Goal: Task Accomplishment & Management: Use online tool/utility

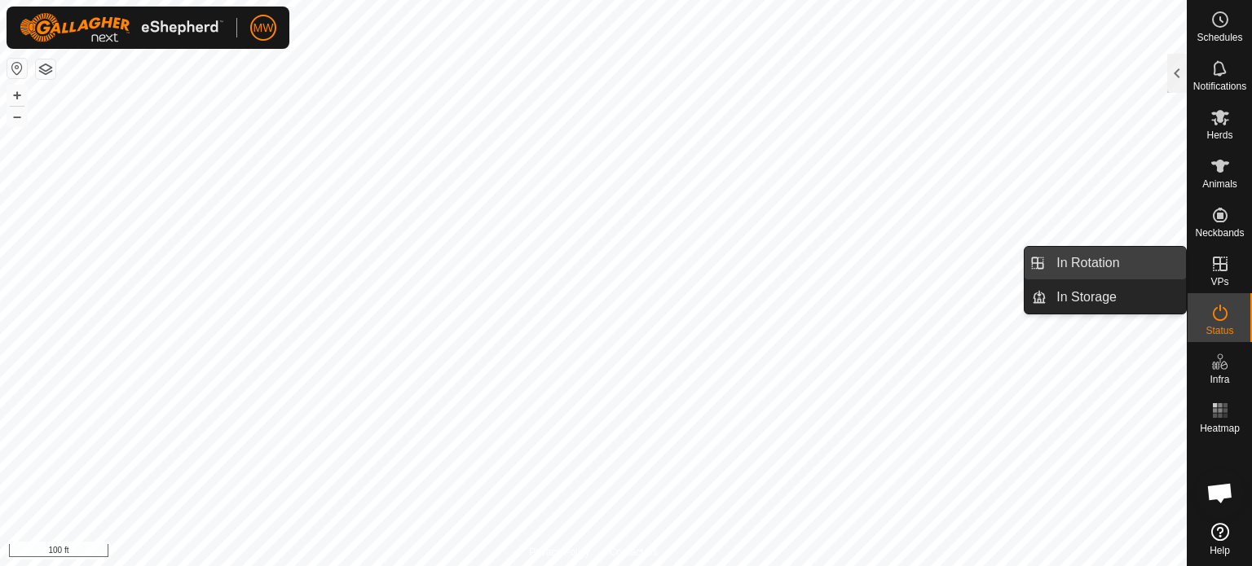
drag, startPoint x: 1128, startPoint y: 258, endPoint x: 1110, endPoint y: 258, distance: 17.9
click at [1110, 258] on link "In Rotation" at bounding box center [1115, 263] width 139 height 33
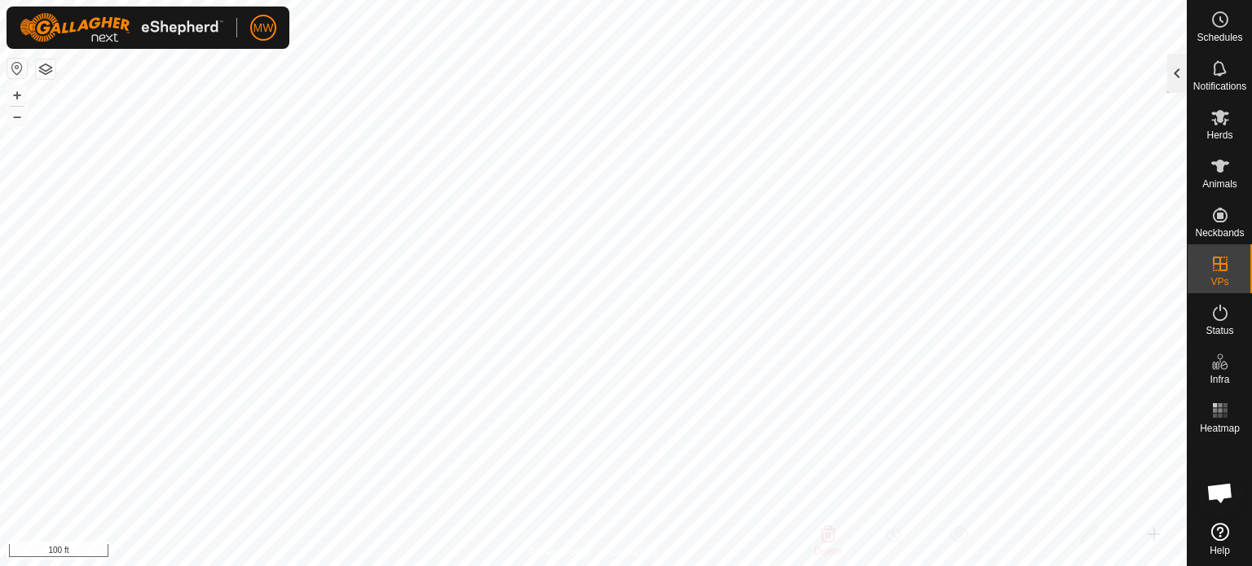
click at [1180, 60] on div at bounding box center [1177, 73] width 20 height 39
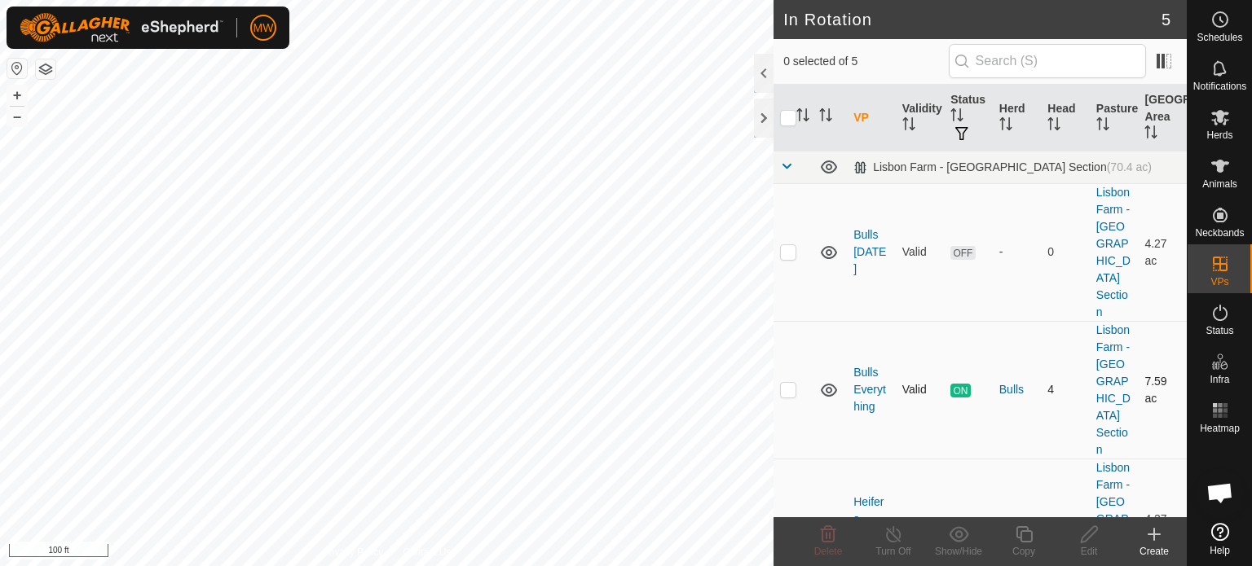
click at [795, 383] on p-checkbox at bounding box center [788, 389] width 16 height 13
checkbox input "true"
click at [1027, 544] on icon at bounding box center [1024, 535] width 20 height 20
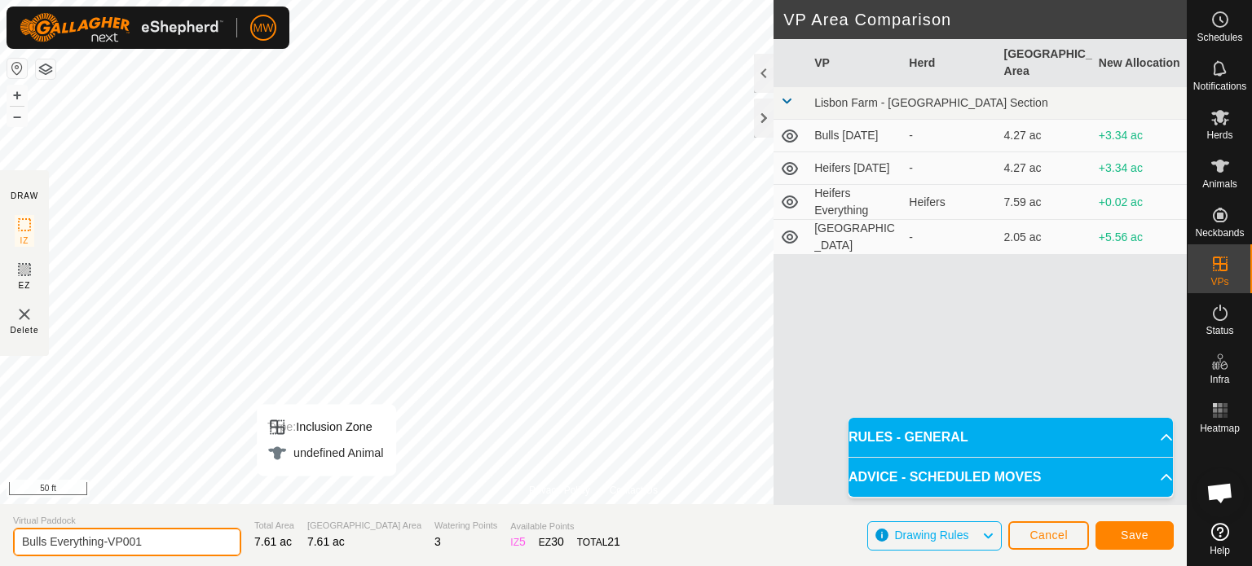
drag, startPoint x: 170, startPoint y: 544, endPoint x: 53, endPoint y: 547, distance: 116.6
click at [53, 547] on input "Bulls Everything-VP001" at bounding box center [127, 542] width 228 height 29
type input "Bulls Transition to [GEOGRAPHIC_DATA]"
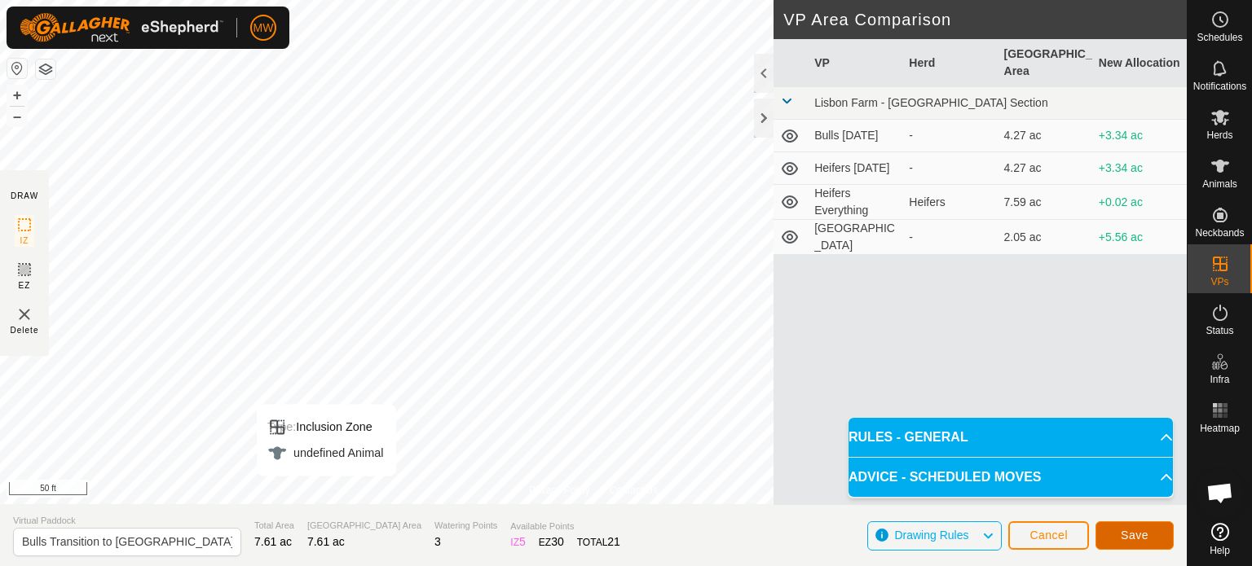
click at [1131, 542] on span "Save" at bounding box center [1135, 535] width 28 height 13
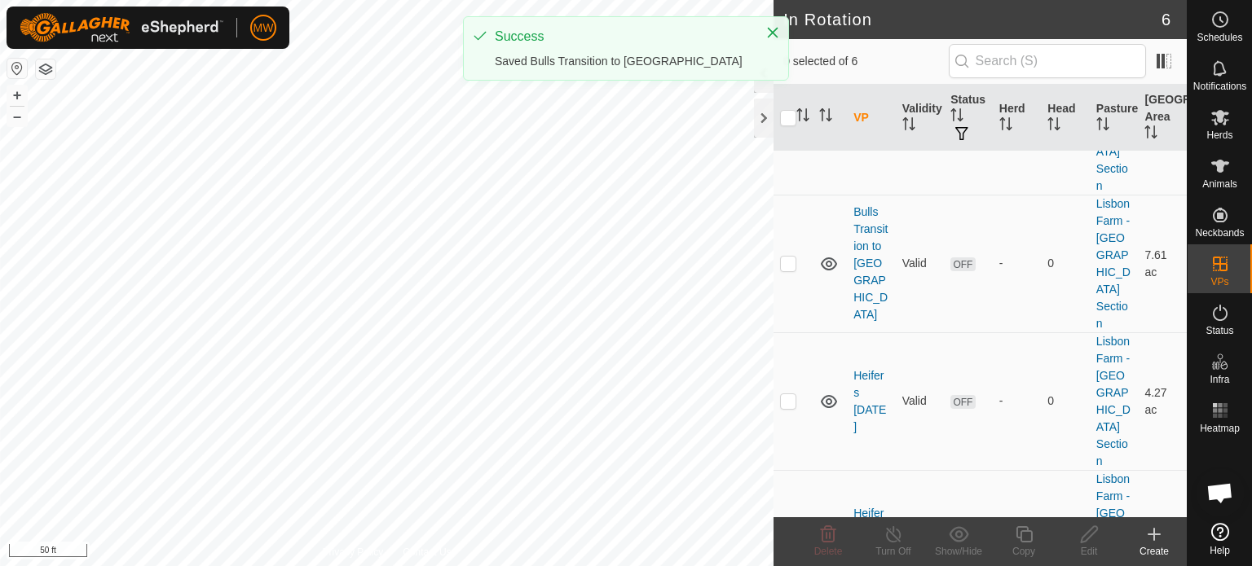
scroll to position [285, 0]
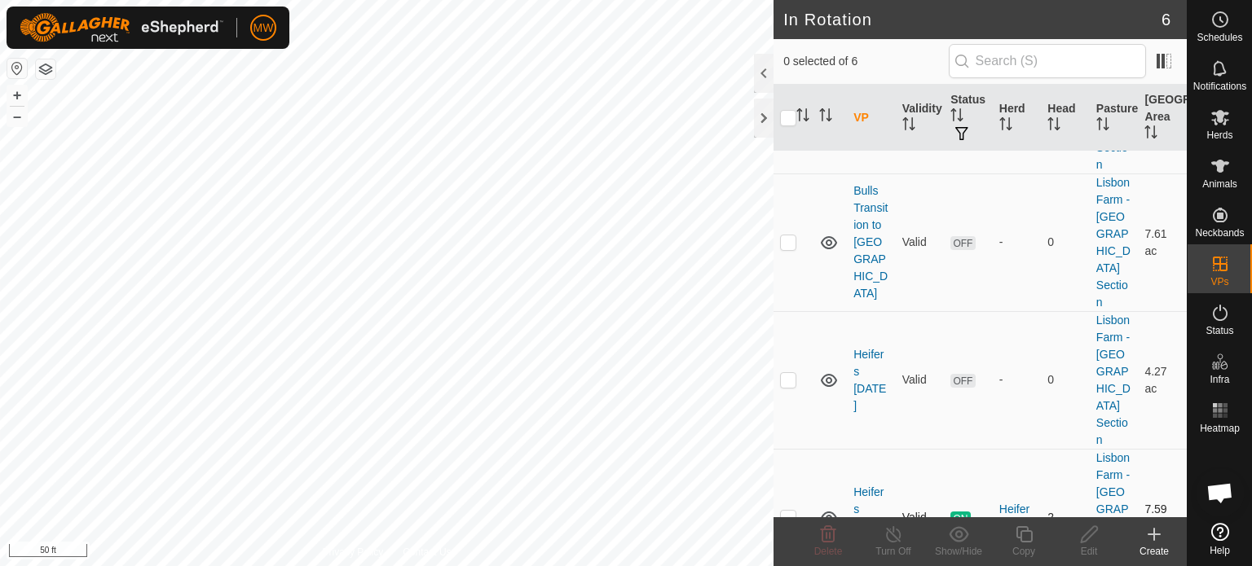
click at [782, 511] on p-checkbox at bounding box center [788, 517] width 16 height 13
checkbox input "true"
click at [1026, 547] on div "Copy" at bounding box center [1023, 551] width 65 height 15
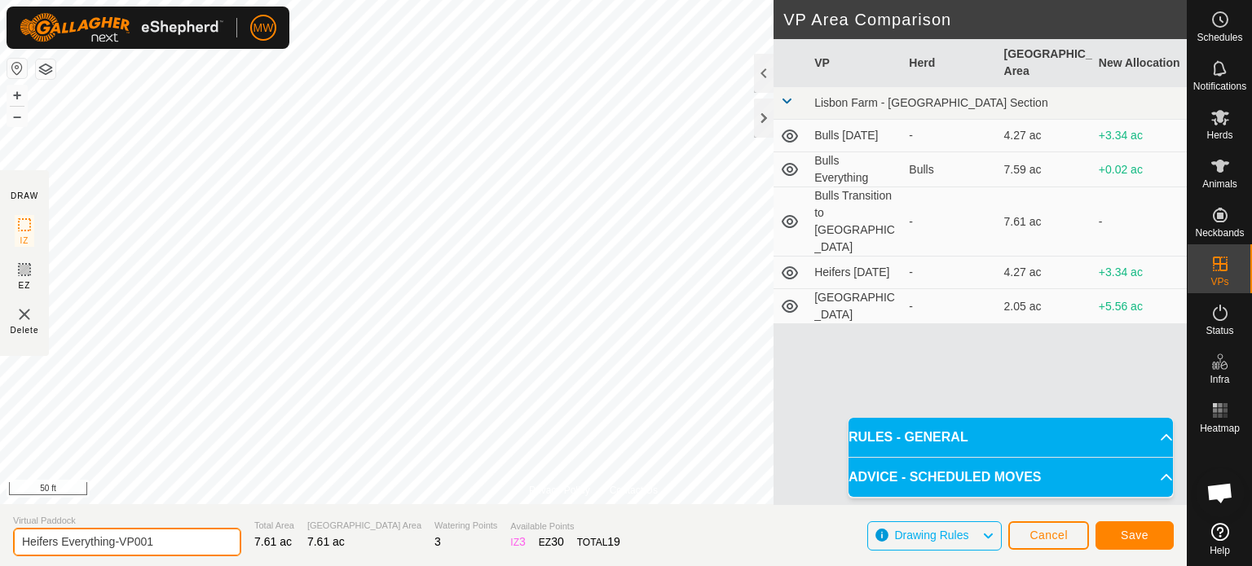
drag, startPoint x: 166, startPoint y: 538, endPoint x: 60, endPoint y: 542, distance: 106.0
click at [60, 542] on input "Heifers Everything-VP001" at bounding box center [127, 542] width 228 height 29
type input "Heifers Transition to [GEOGRAPHIC_DATA]"
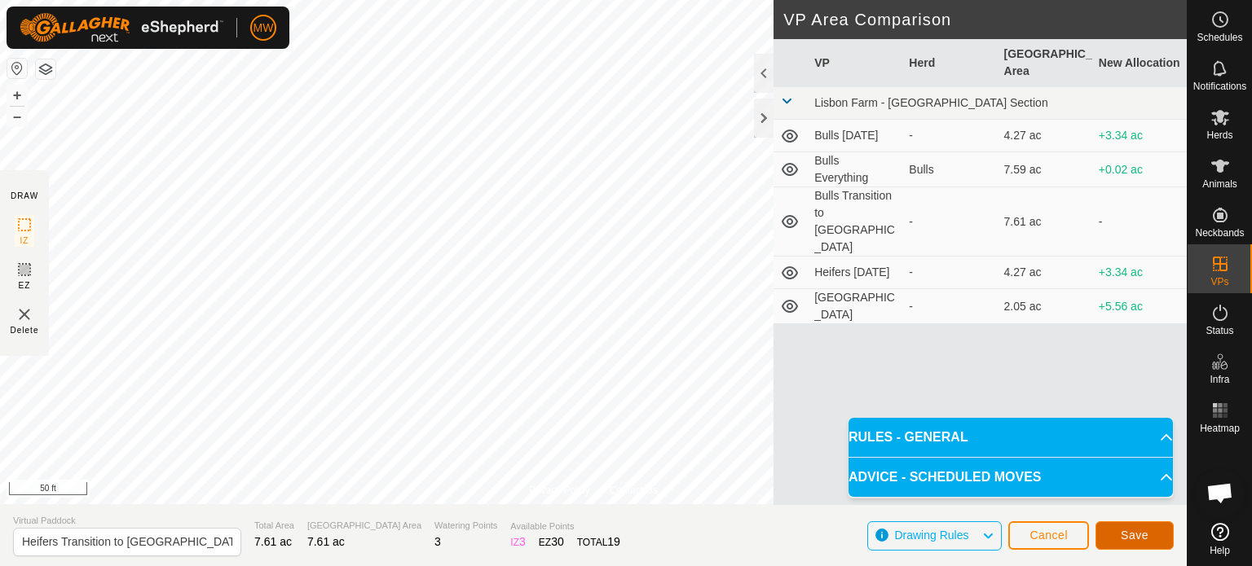
click at [1103, 530] on button "Save" at bounding box center [1134, 536] width 78 height 29
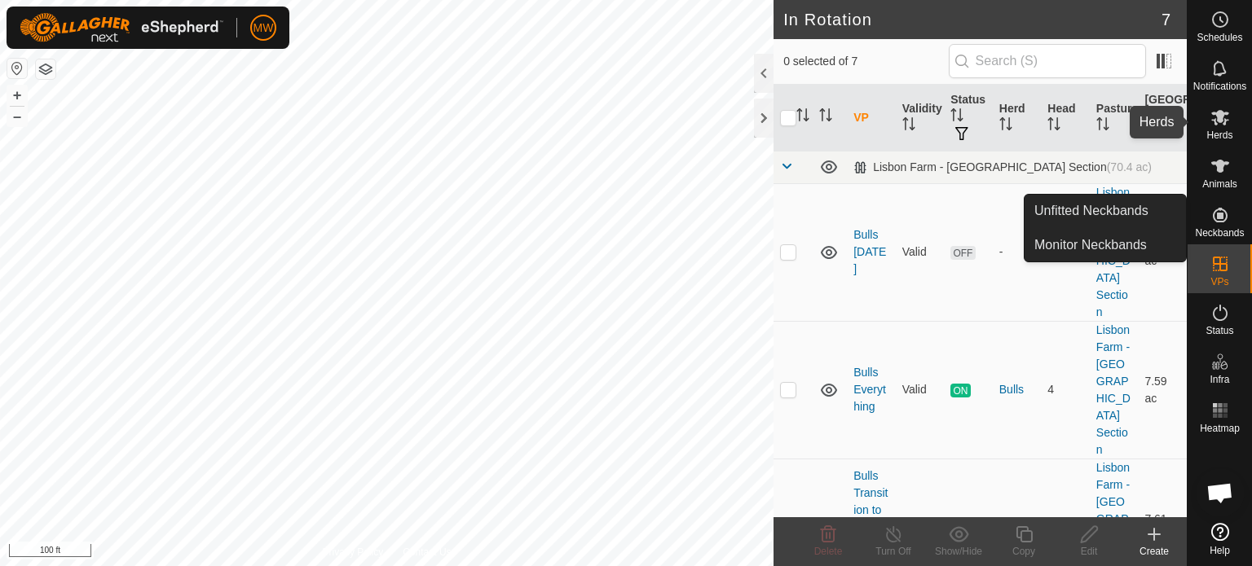
click at [1221, 112] on icon at bounding box center [1220, 117] width 18 height 15
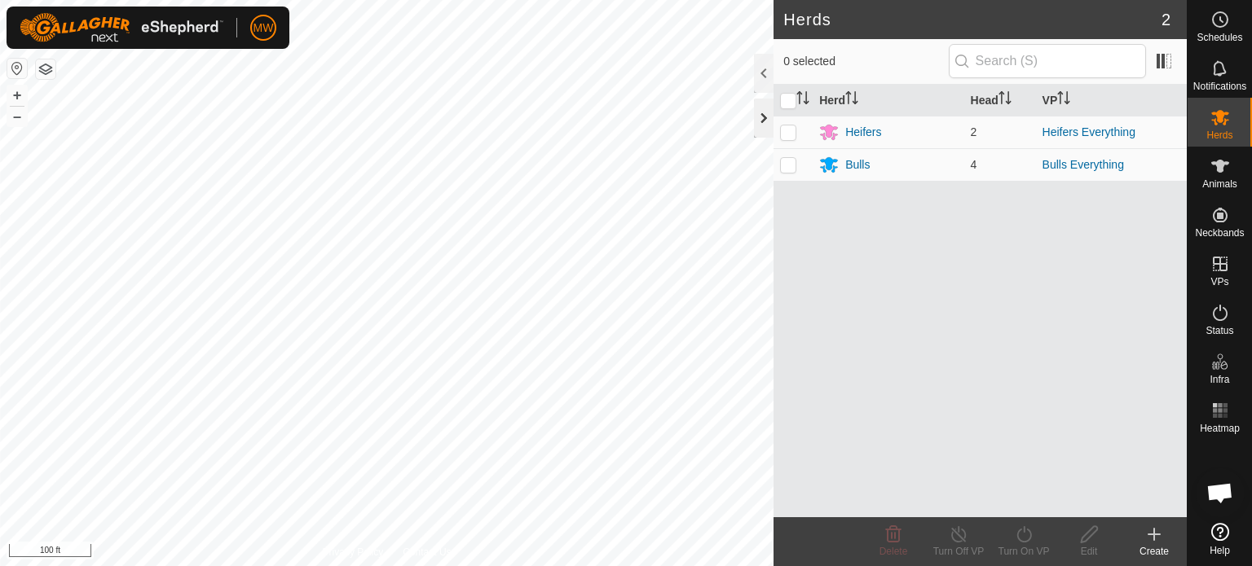
click at [773, 130] on div at bounding box center [764, 118] width 20 height 39
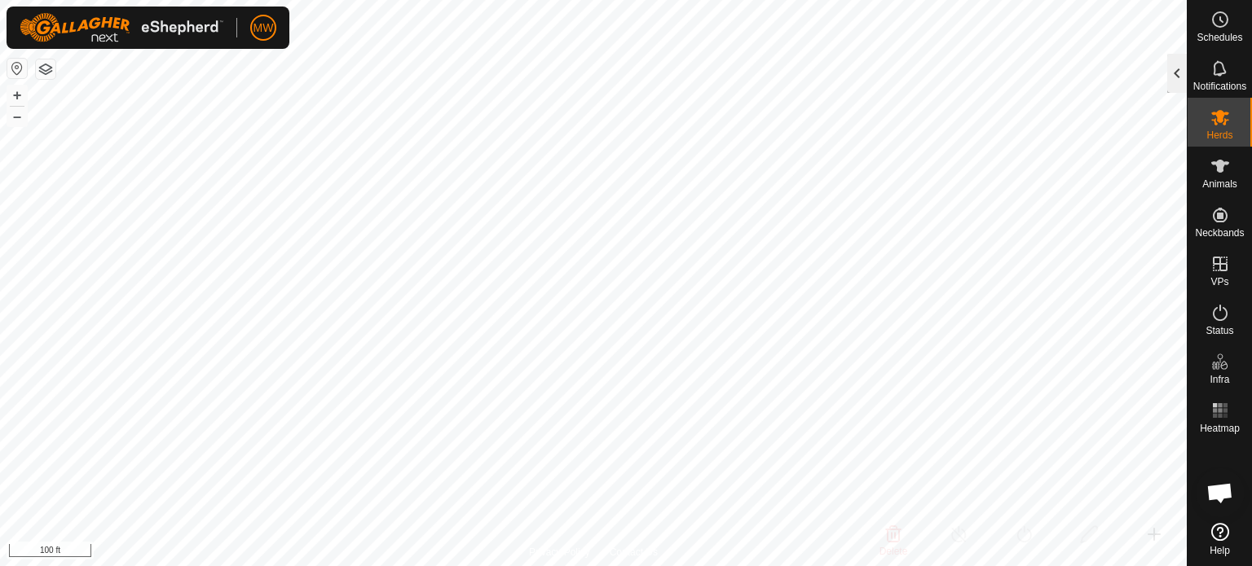
click at [1173, 81] on div at bounding box center [1177, 73] width 20 height 39
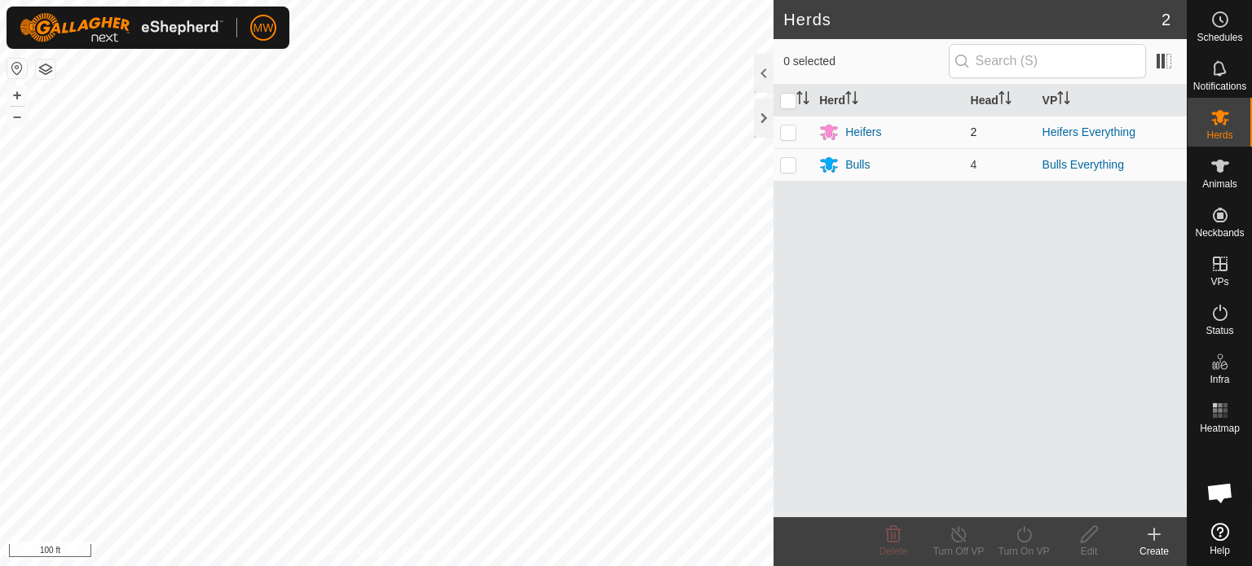
click at [782, 132] on p-checkbox at bounding box center [788, 132] width 16 height 13
checkbox input "true"
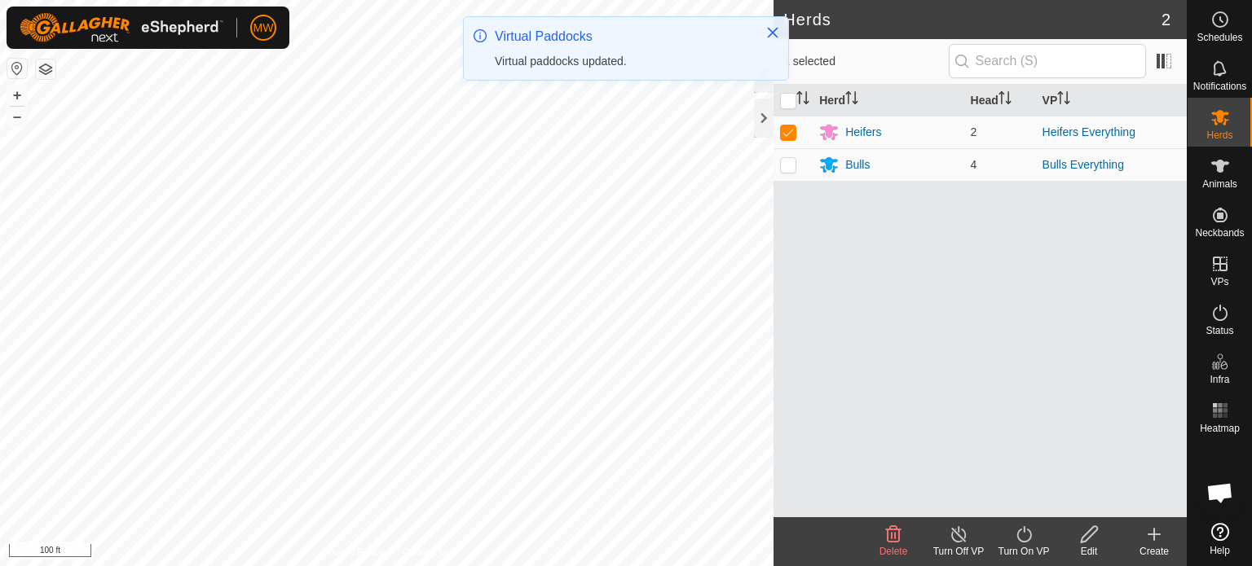
drag, startPoint x: 1028, startPoint y: 534, endPoint x: 796, endPoint y: 346, distance: 297.8
click at [1028, 531] on icon at bounding box center [1024, 535] width 20 height 20
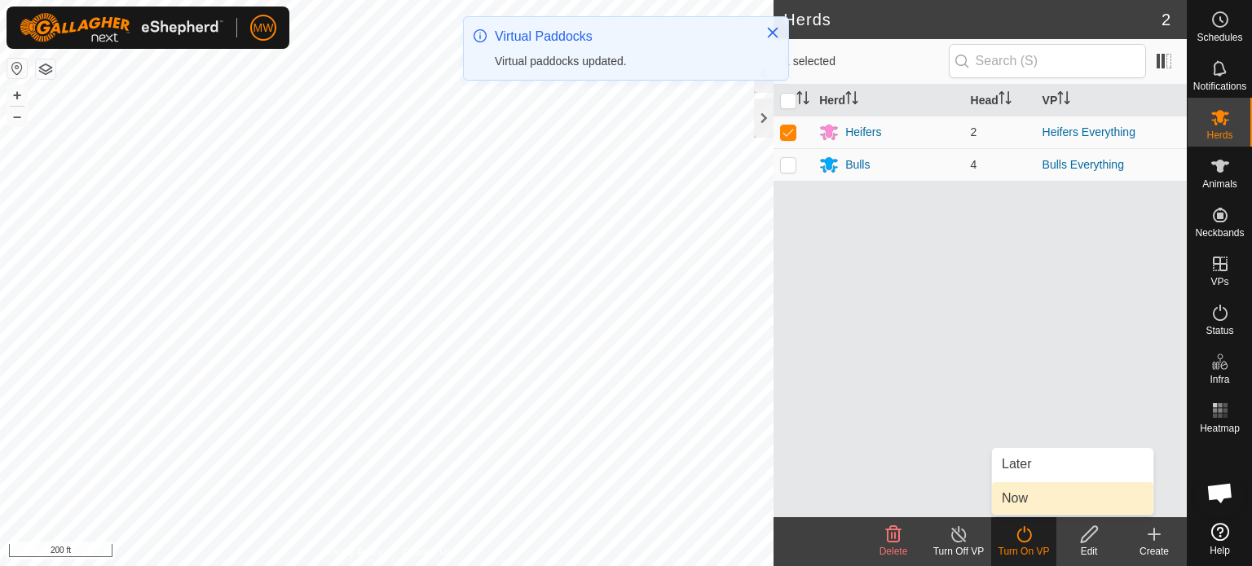
click at [1046, 495] on link "Now" at bounding box center [1072, 498] width 161 height 33
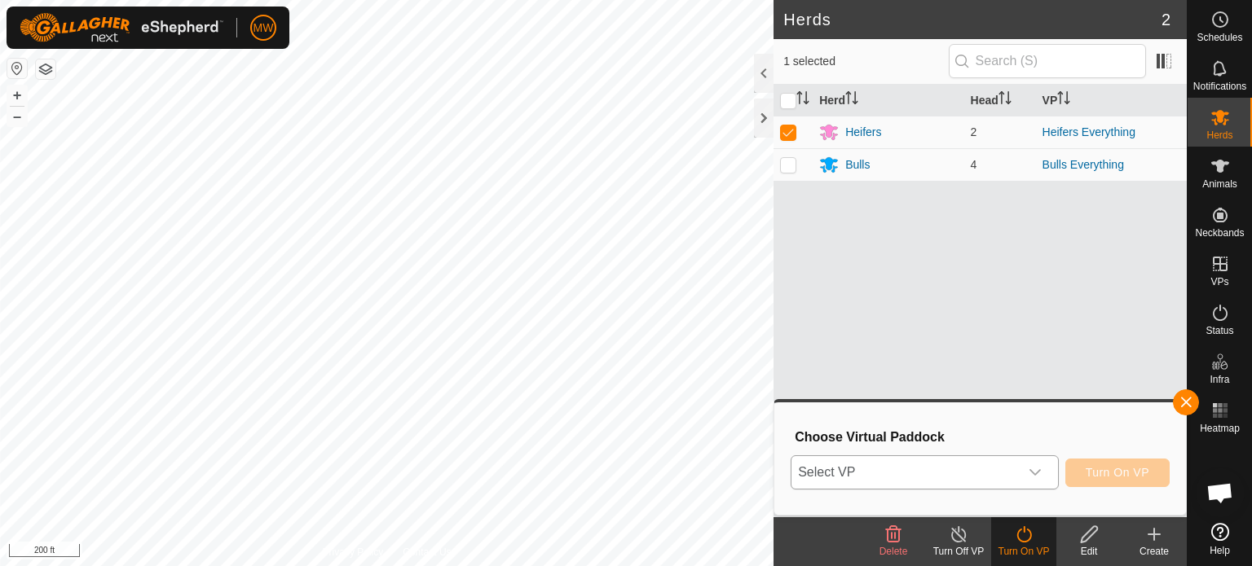
click at [1019, 474] on div "dropdown trigger" at bounding box center [1035, 472] width 33 height 33
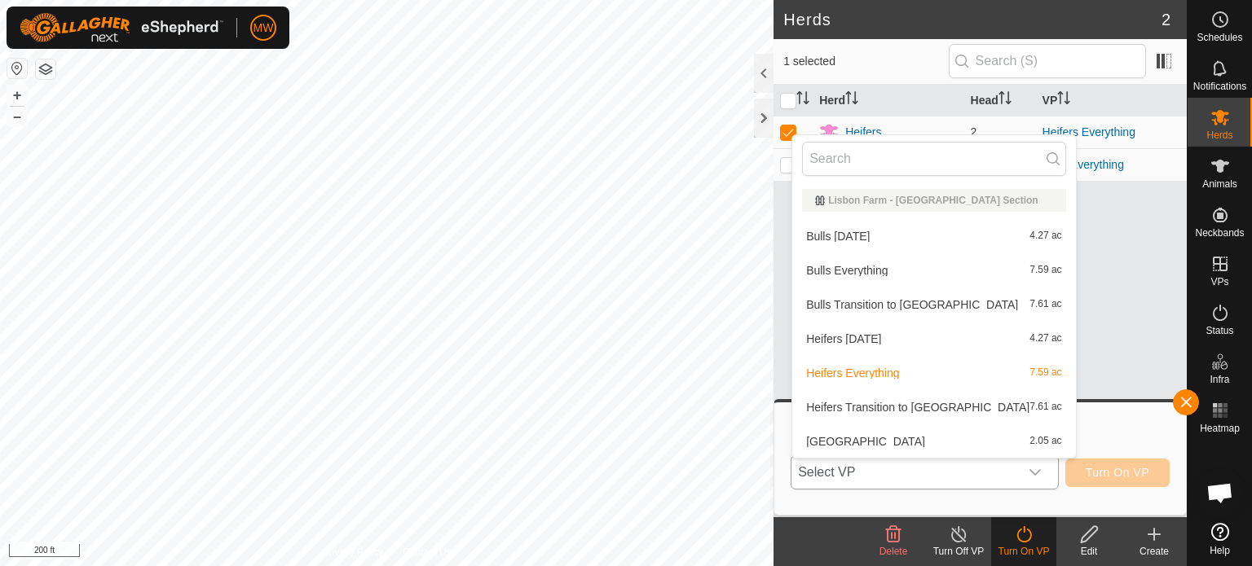
click at [921, 413] on li "Heifers Transition to Hayfield 7.61 ac" at bounding box center [934, 407] width 284 height 33
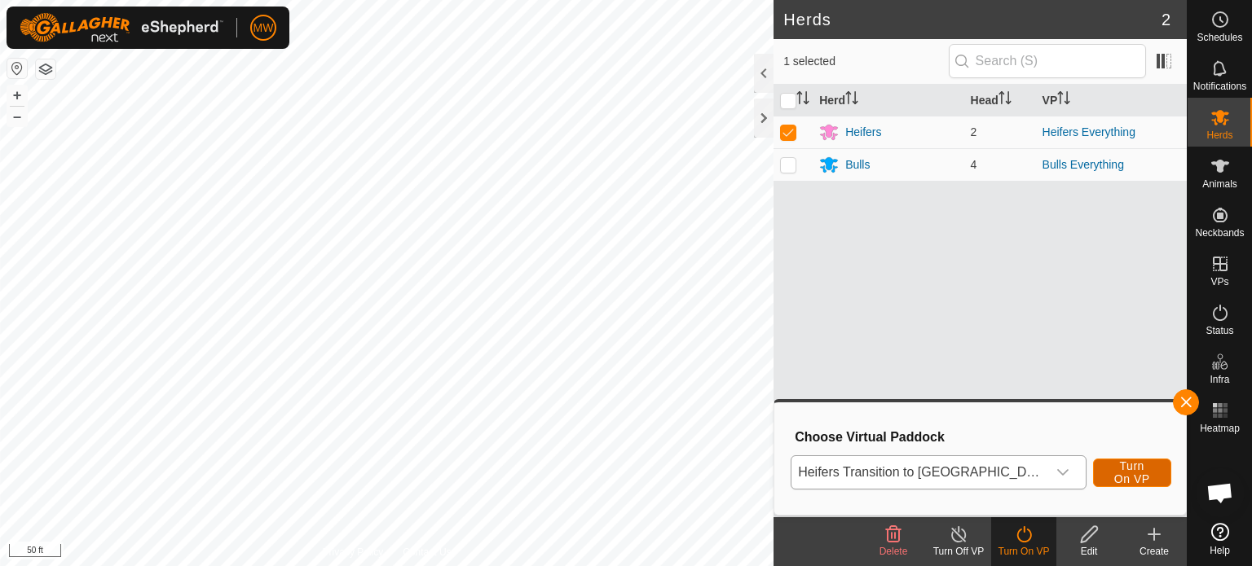
click at [1115, 465] on button "Turn On VP" at bounding box center [1132, 473] width 78 height 29
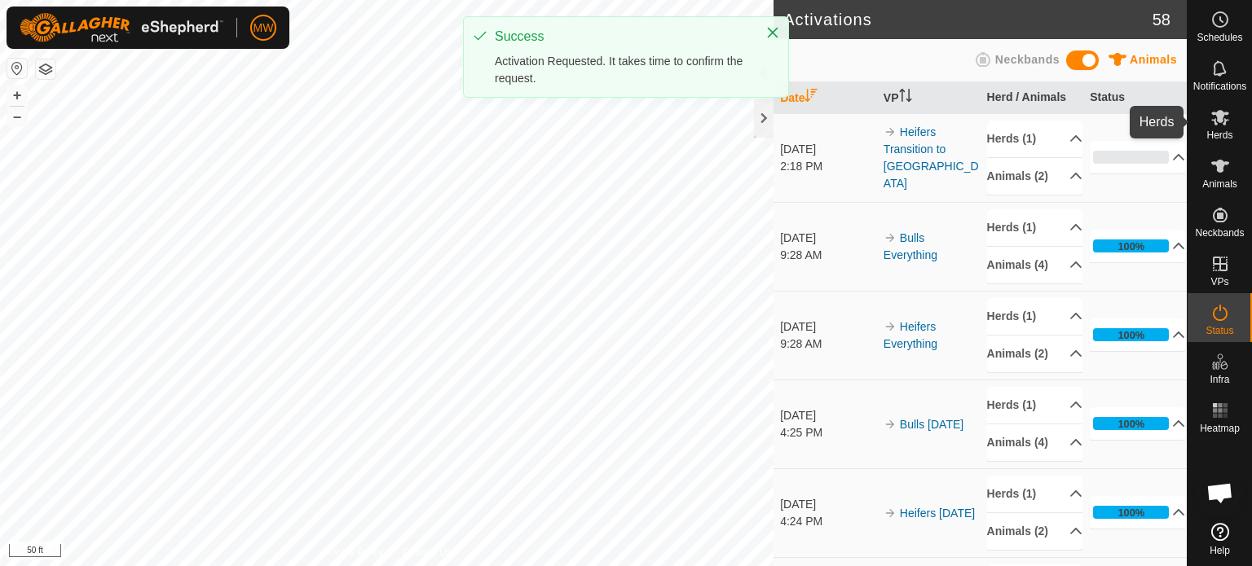
click at [1217, 131] on span "Herds" at bounding box center [1219, 135] width 26 height 10
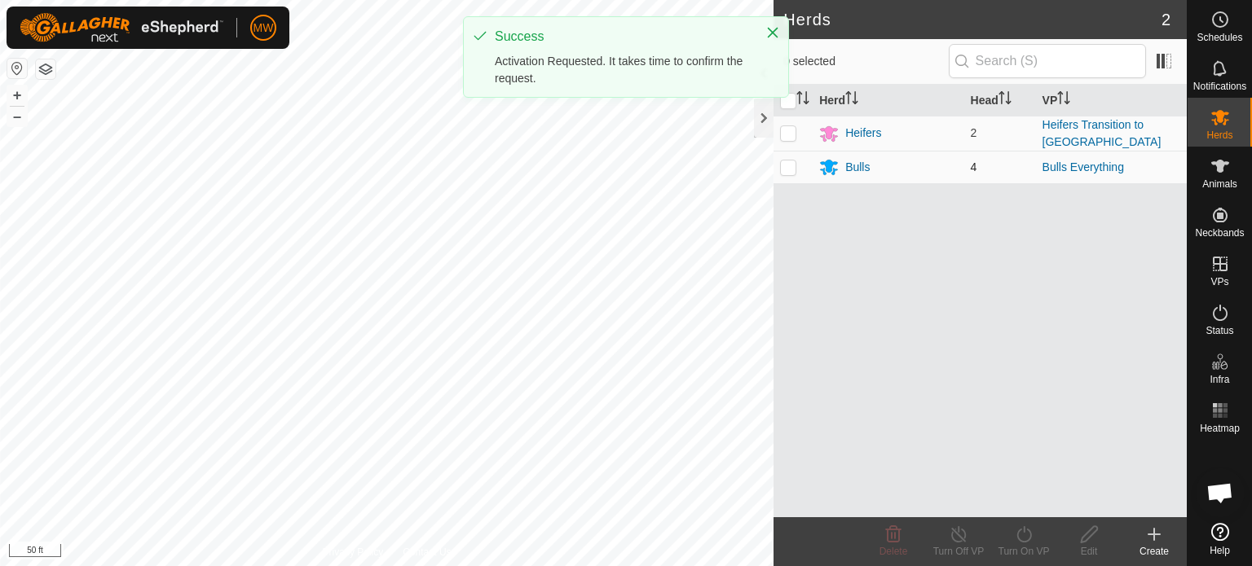
click at [798, 167] on td at bounding box center [792, 167] width 39 height 33
checkbox input "true"
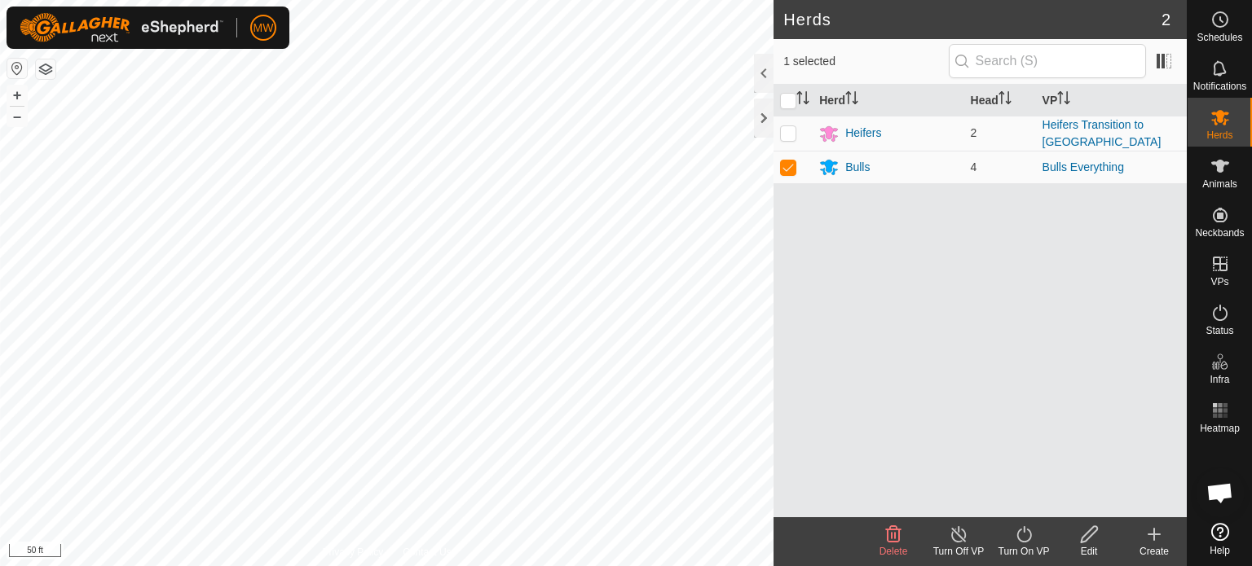
click at [1027, 538] on icon at bounding box center [1024, 535] width 20 height 20
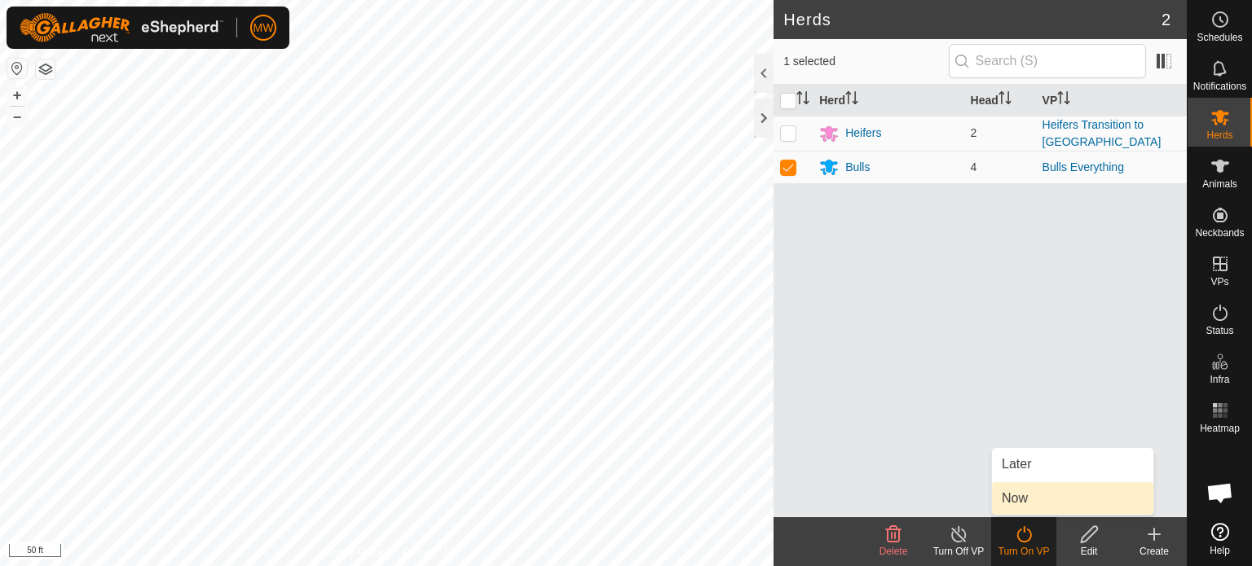
click at [1014, 500] on link "Now" at bounding box center [1072, 498] width 161 height 33
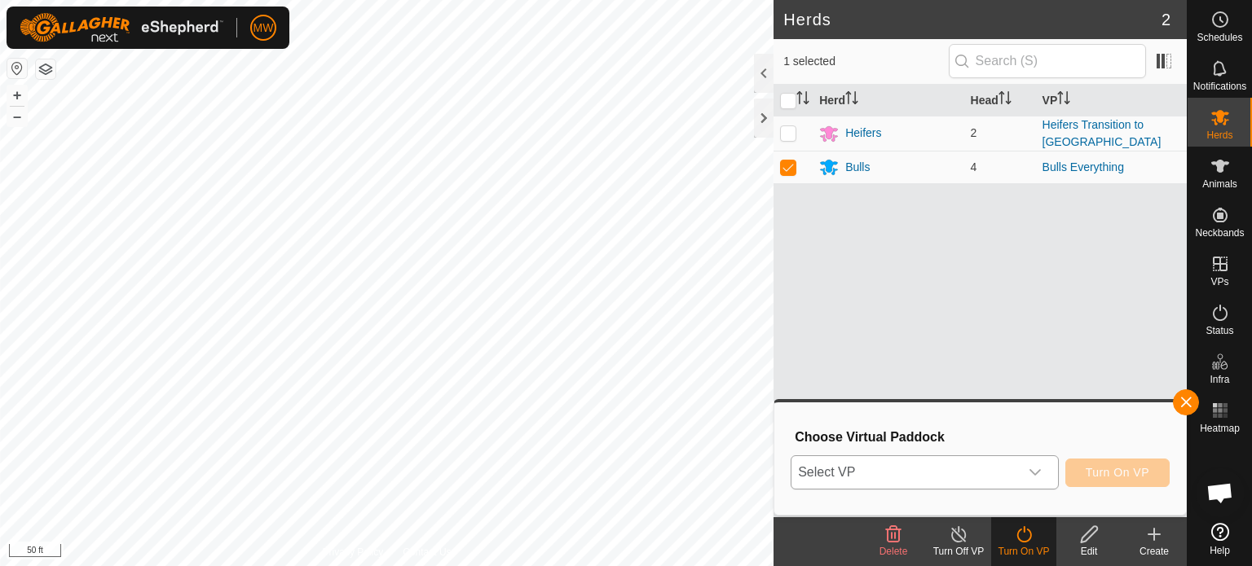
click at [914, 473] on span "Select VP" at bounding box center [904, 472] width 227 height 33
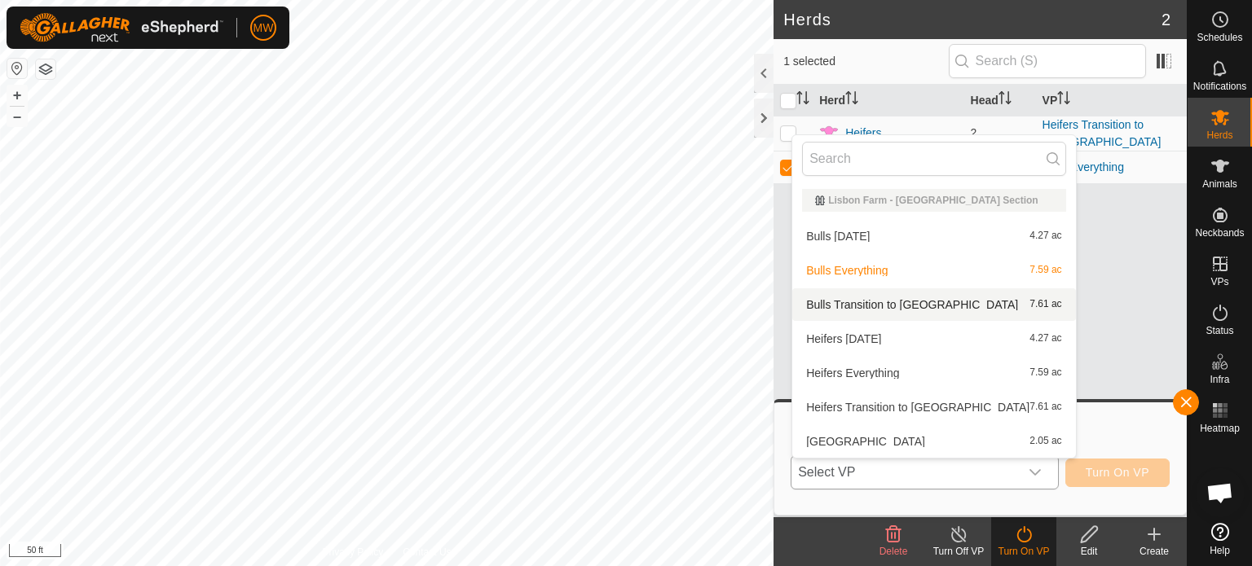
drag, startPoint x: 874, startPoint y: 306, endPoint x: 854, endPoint y: 315, distance: 21.9
click at [874, 306] on li "Bulls Transition to Hayfield 7.61 ac" at bounding box center [934, 304] width 284 height 33
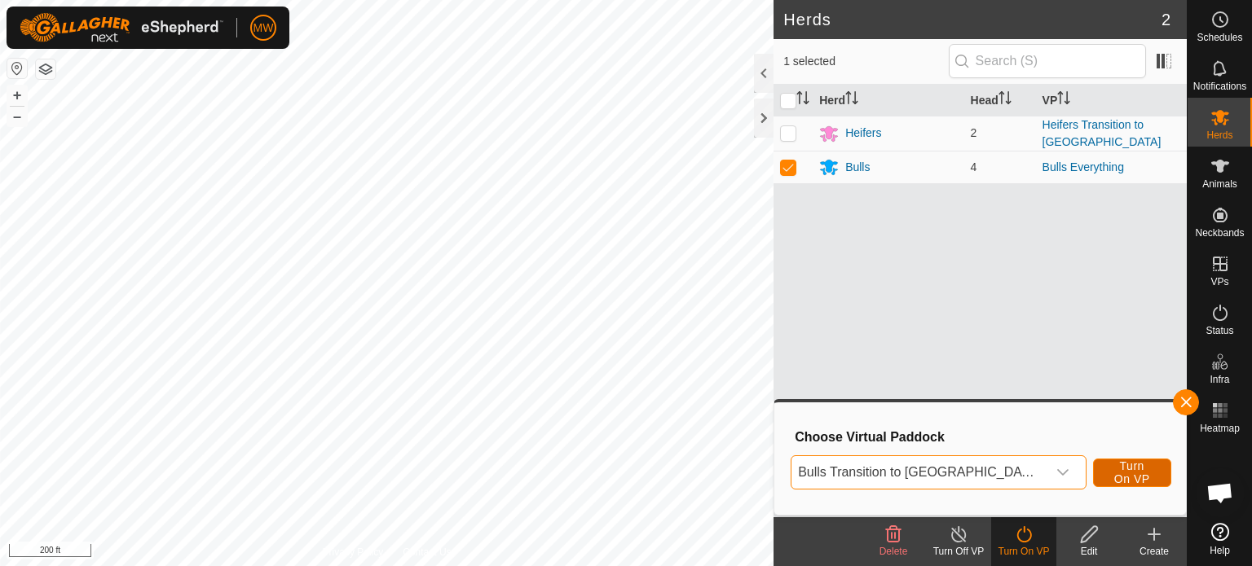
click at [1113, 478] on span "Turn On VP" at bounding box center [1131, 473] width 37 height 26
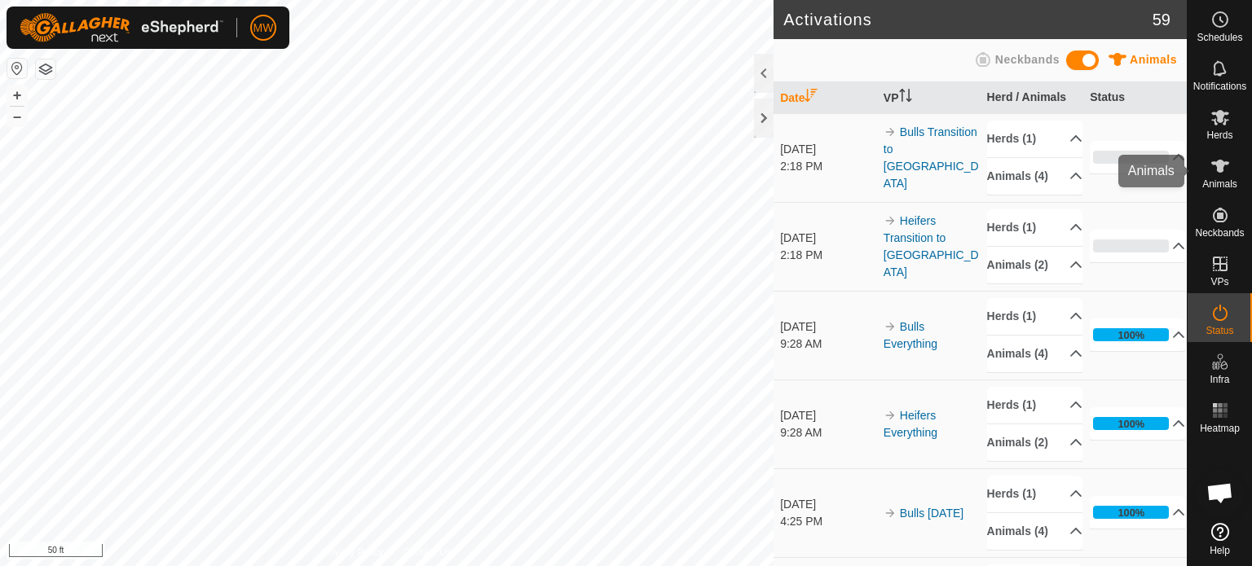
click at [1221, 159] on icon at bounding box center [1220, 166] width 20 height 20
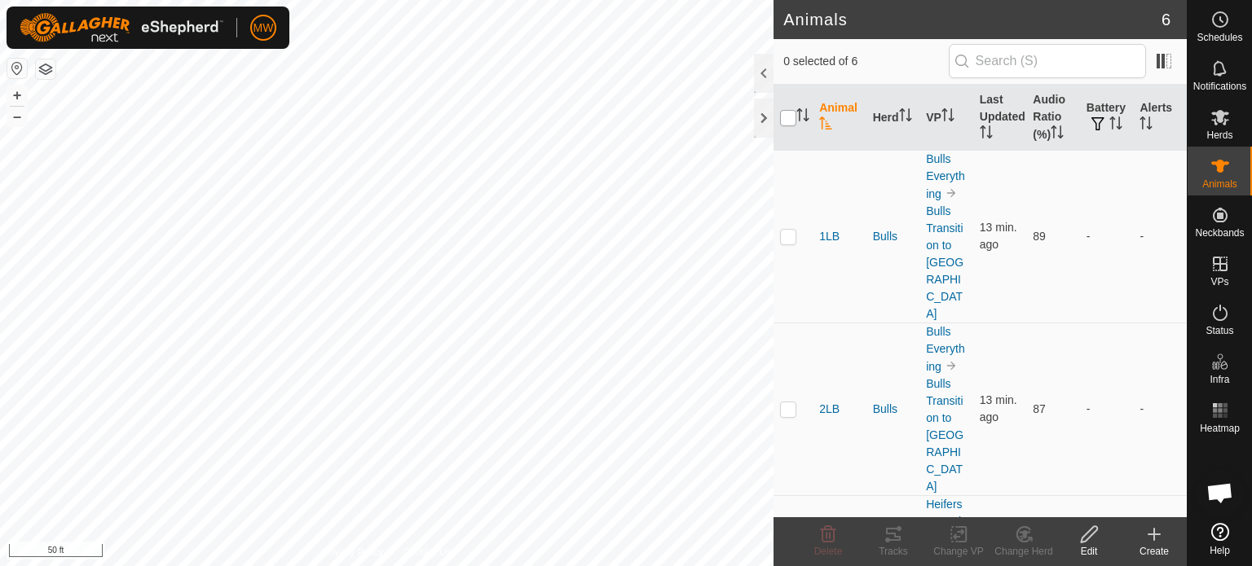
click at [783, 116] on input "checkbox" at bounding box center [788, 118] width 16 height 16
checkbox input "true"
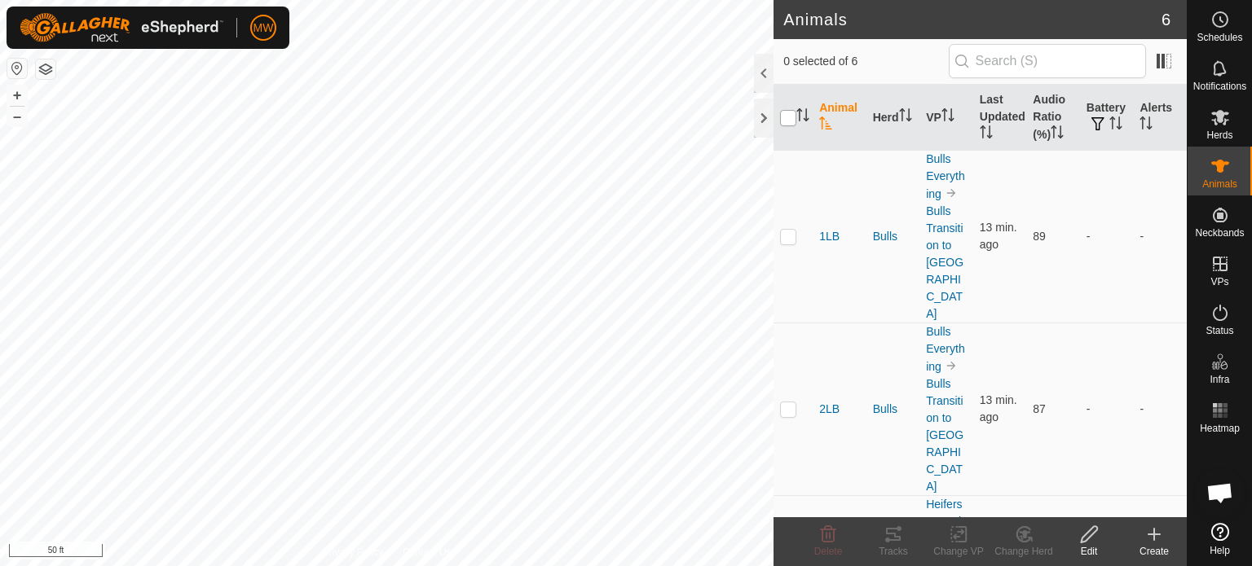
checkbox input "true"
click at [891, 539] on icon at bounding box center [893, 535] width 20 height 20
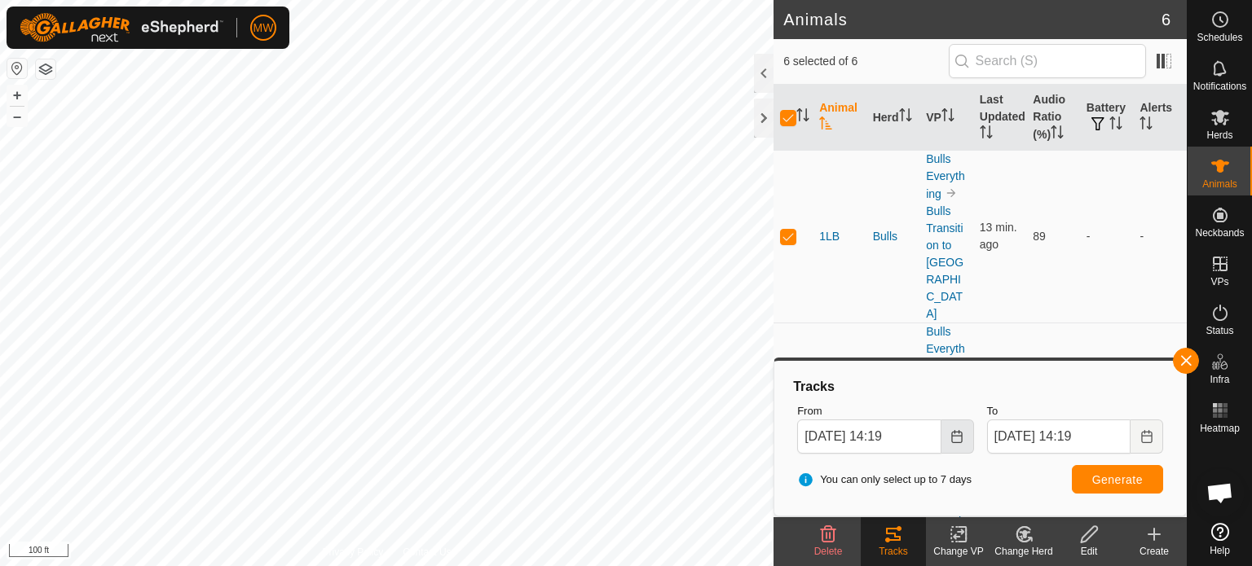
click at [958, 441] on icon "Choose Date" at bounding box center [956, 436] width 13 height 13
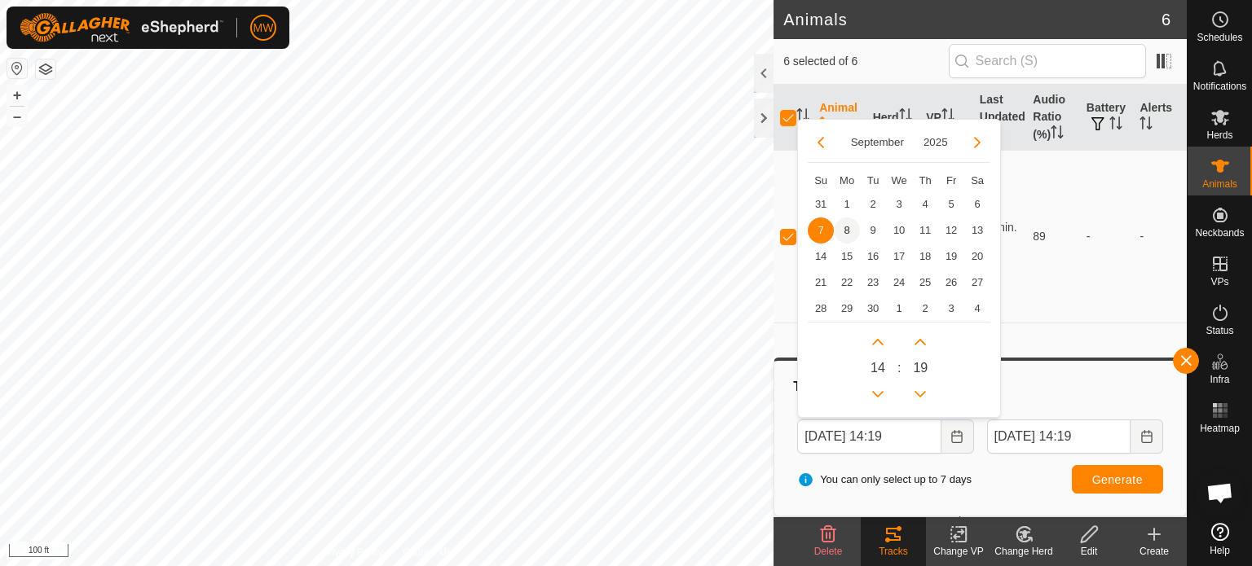
click at [848, 222] on span "8" at bounding box center [847, 231] width 26 height 26
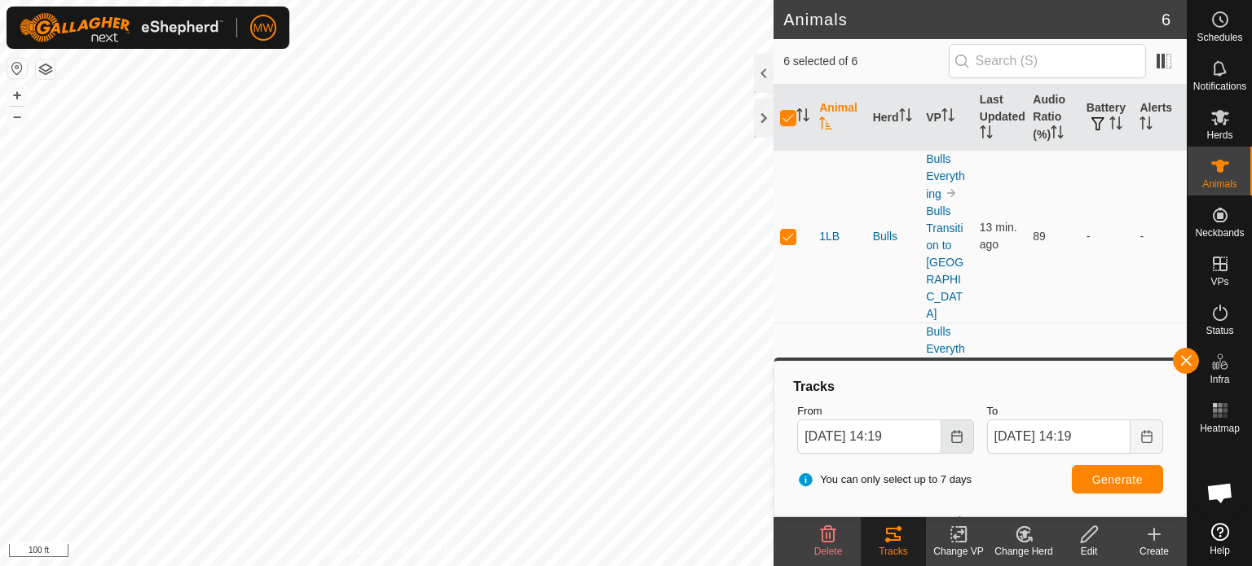
click at [967, 446] on button "Choose Date" at bounding box center [957, 437] width 33 height 34
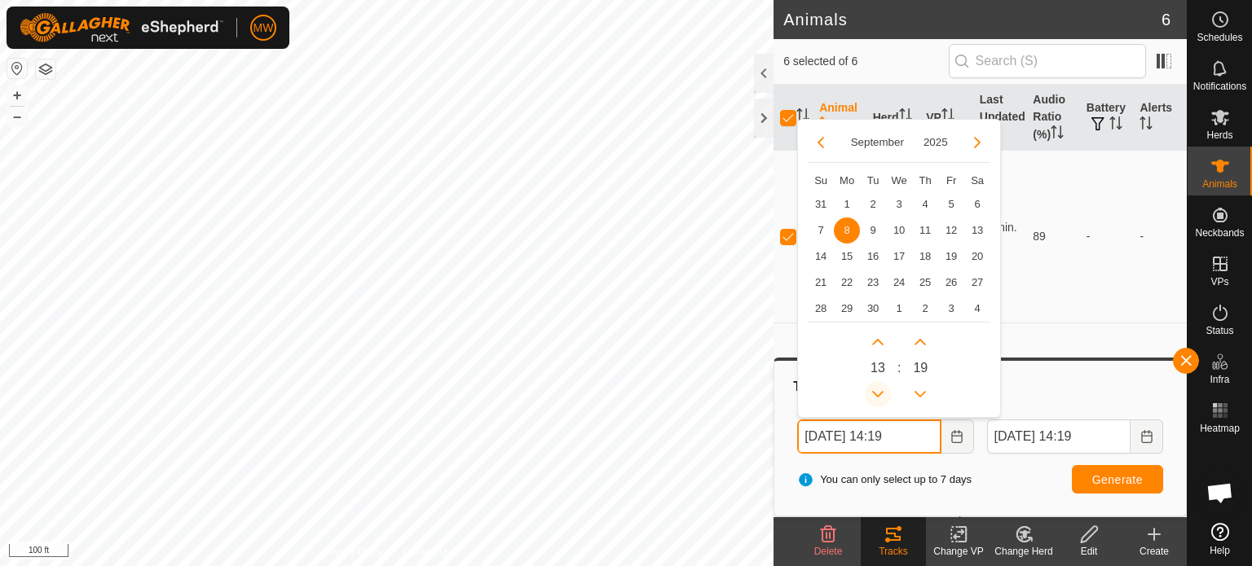
click at [878, 400] on button "Previous Hour" at bounding box center [878, 394] width 26 height 26
click at [879, 402] on span "Previous Hour" at bounding box center [879, 402] width 0 height 0
type input "[DATE] 12:19"
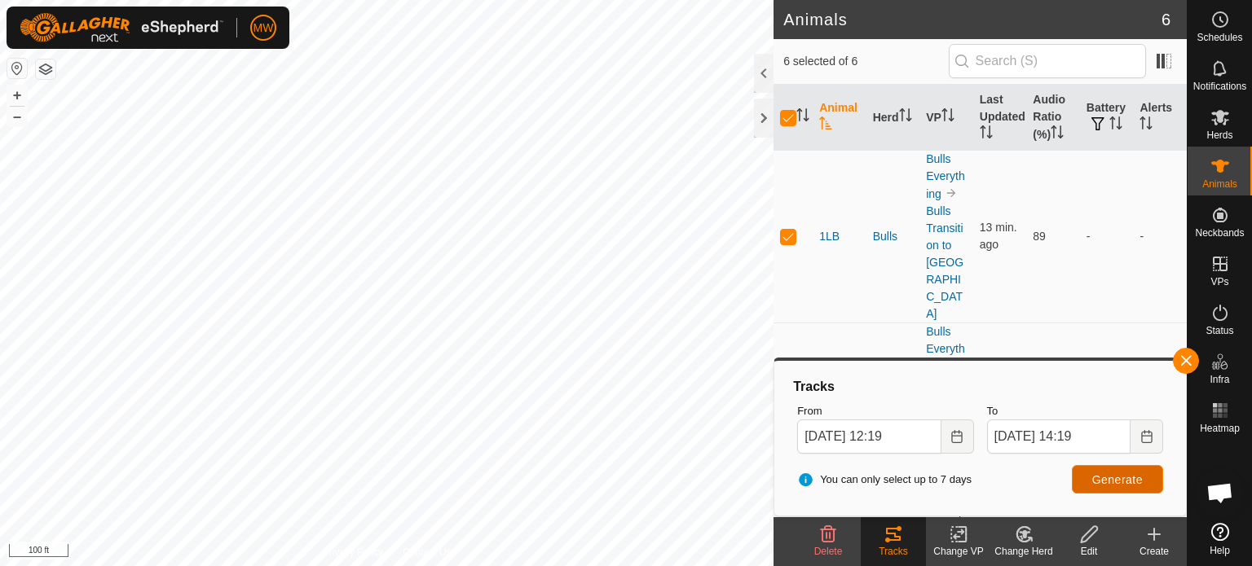
click at [1103, 485] on span "Generate" at bounding box center [1117, 479] width 51 height 13
